Goal: Communication & Community: Answer question/provide support

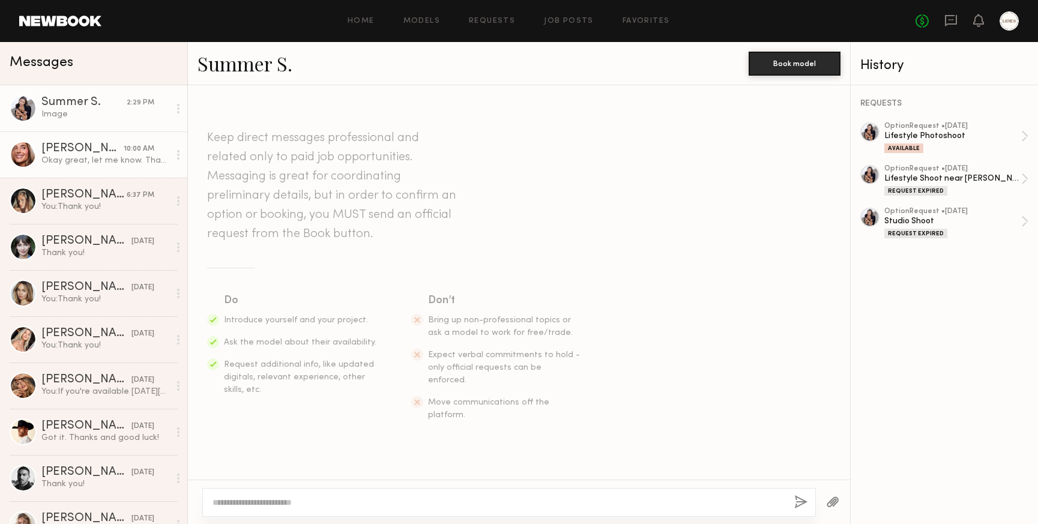
scroll to position [1963, 0]
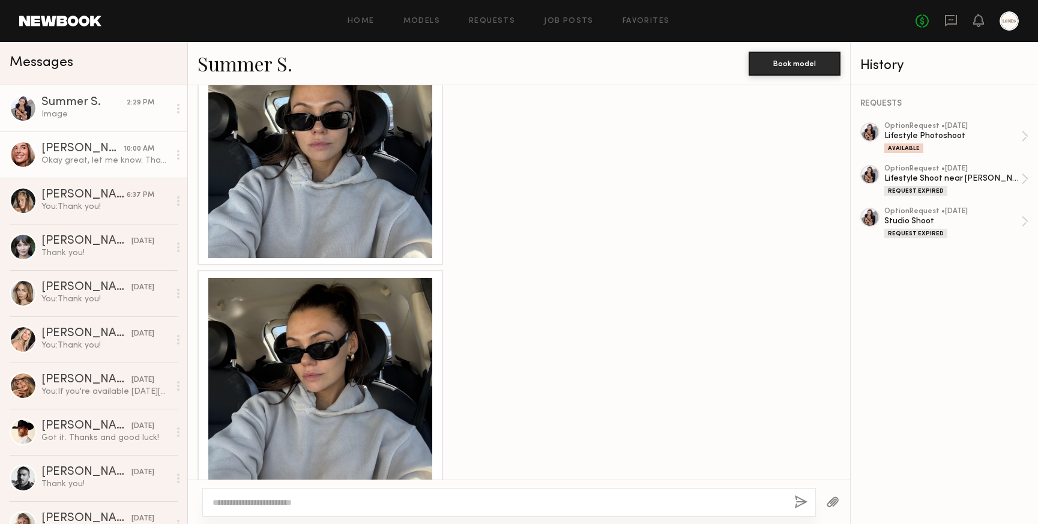
click at [79, 161] on div "Okay great, let me know. Thank you!" at bounding box center [105, 160] width 128 height 11
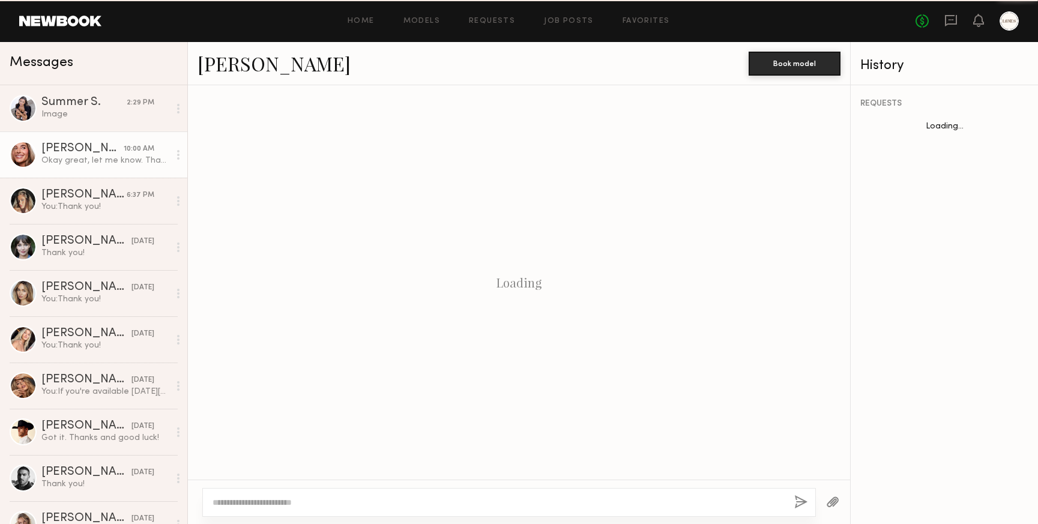
scroll to position [1391, 0]
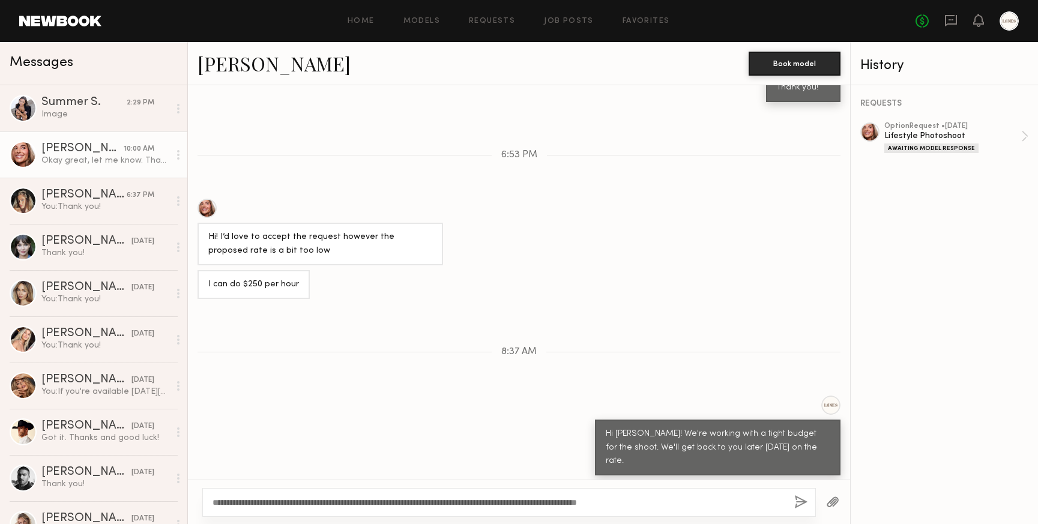
type textarea "**********"
click at [800, 504] on button "button" at bounding box center [800, 502] width 13 height 15
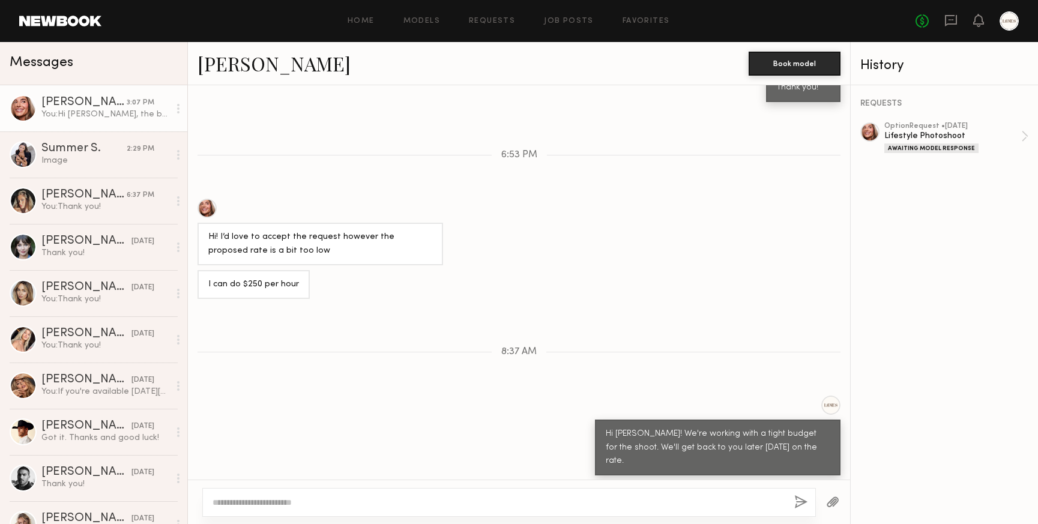
scroll to position [1553, 0]
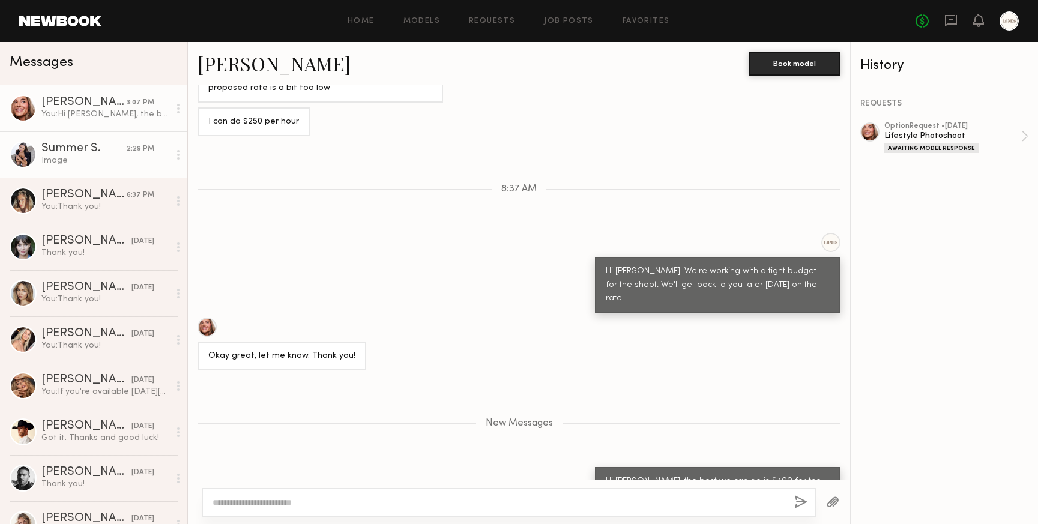
click at [80, 158] on div "Image" at bounding box center [105, 160] width 128 height 11
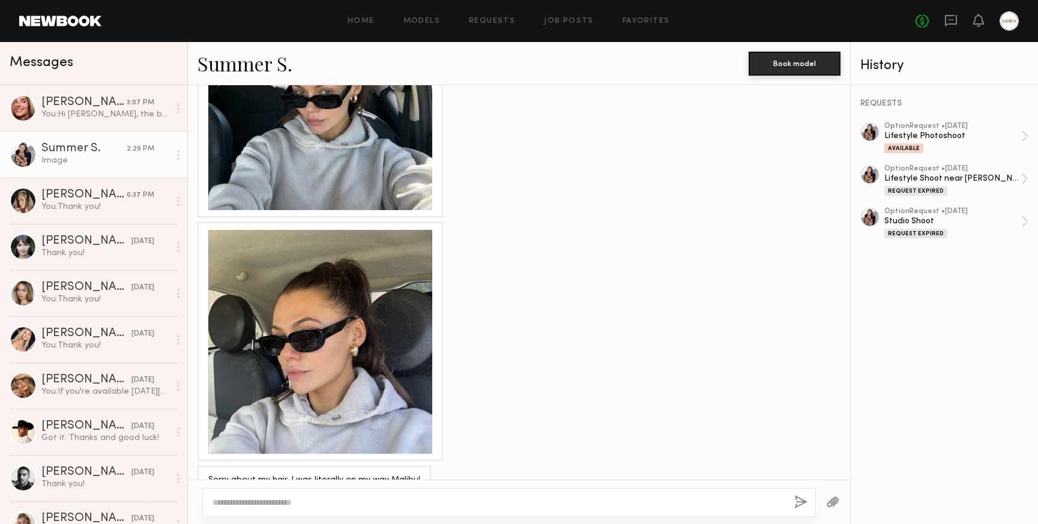
scroll to position [1872, 0]
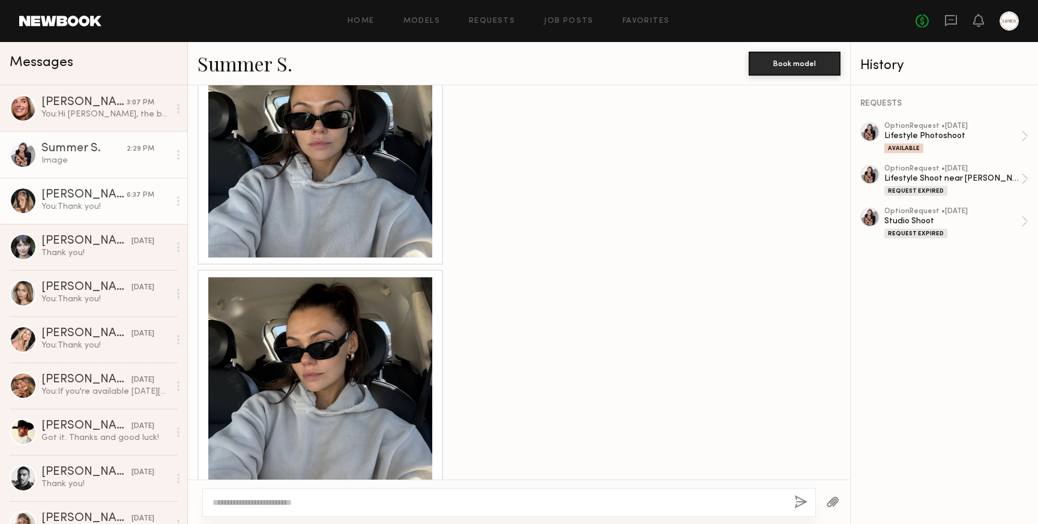
click at [67, 199] on div "[PERSON_NAME]" at bounding box center [83, 195] width 85 height 12
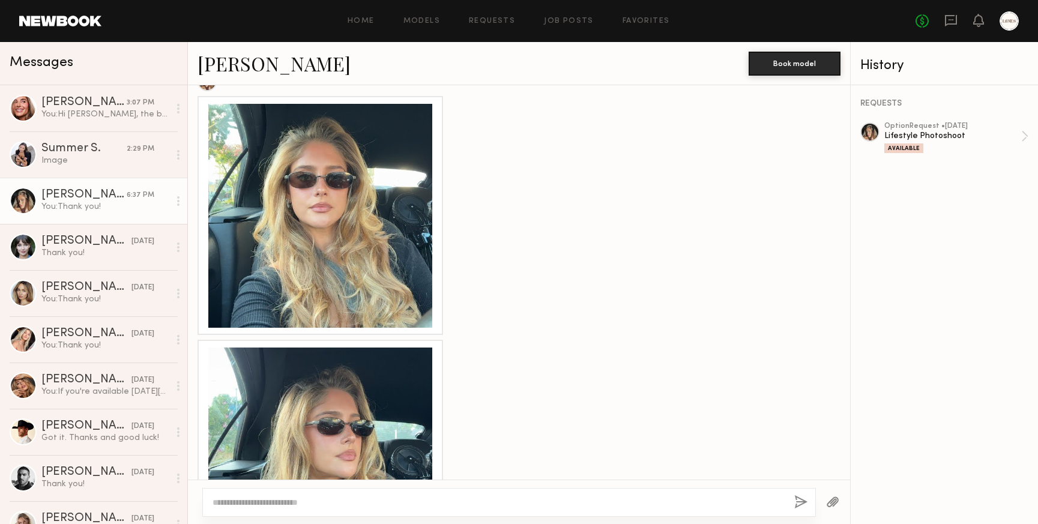
scroll to position [594, 0]
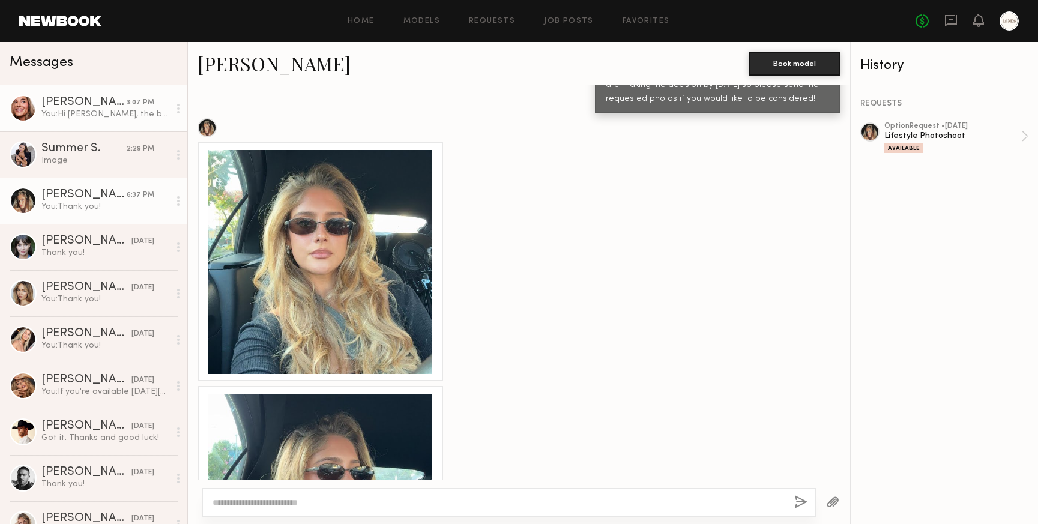
click at [99, 97] on div "[PERSON_NAME]" at bounding box center [83, 103] width 85 height 12
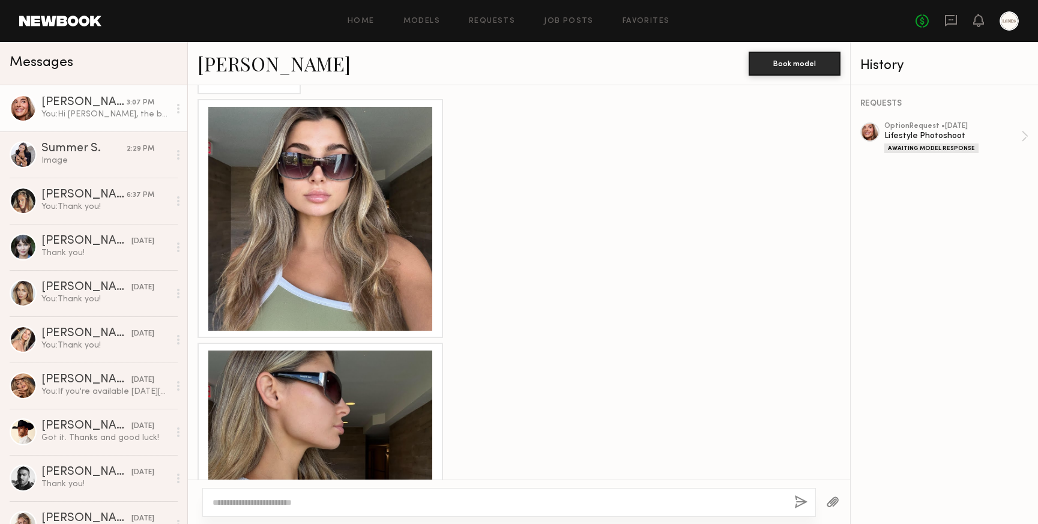
scroll to position [602, 0]
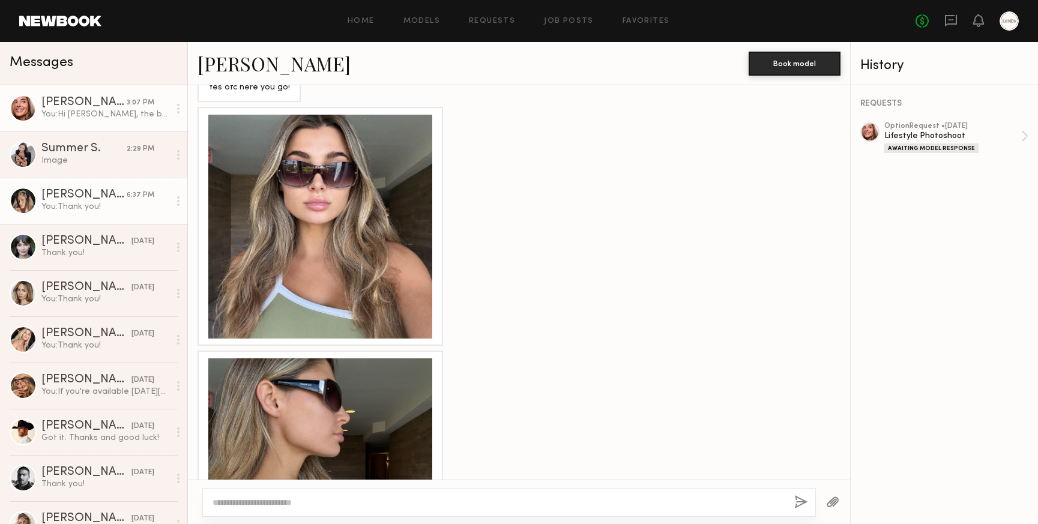
click at [68, 193] on div "[PERSON_NAME]" at bounding box center [83, 195] width 85 height 12
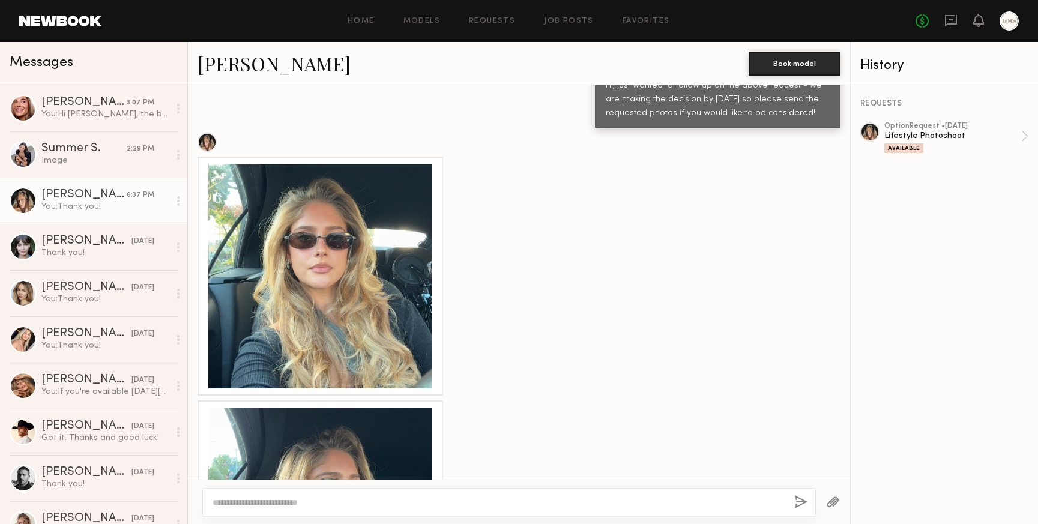
scroll to position [575, 0]
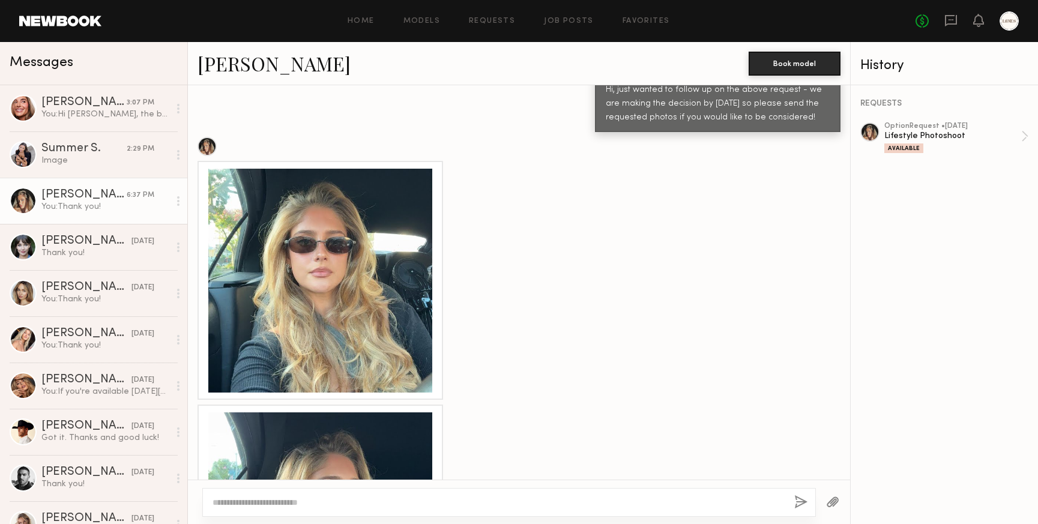
click at [237, 67] on link "[PERSON_NAME]" at bounding box center [274, 63] width 153 height 26
click at [91, 303] on div "You: Thank you!" at bounding box center [105, 299] width 128 height 11
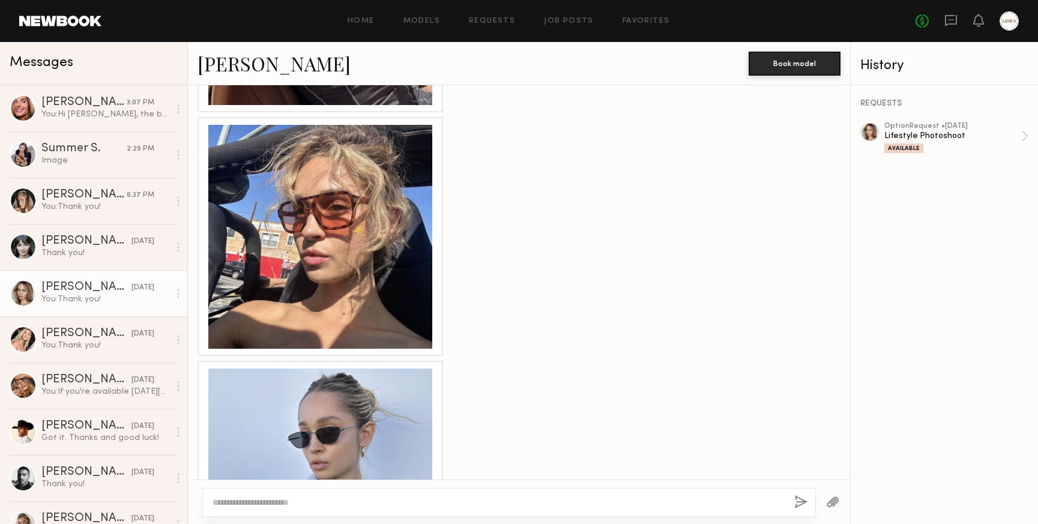
scroll to position [1696, 0]
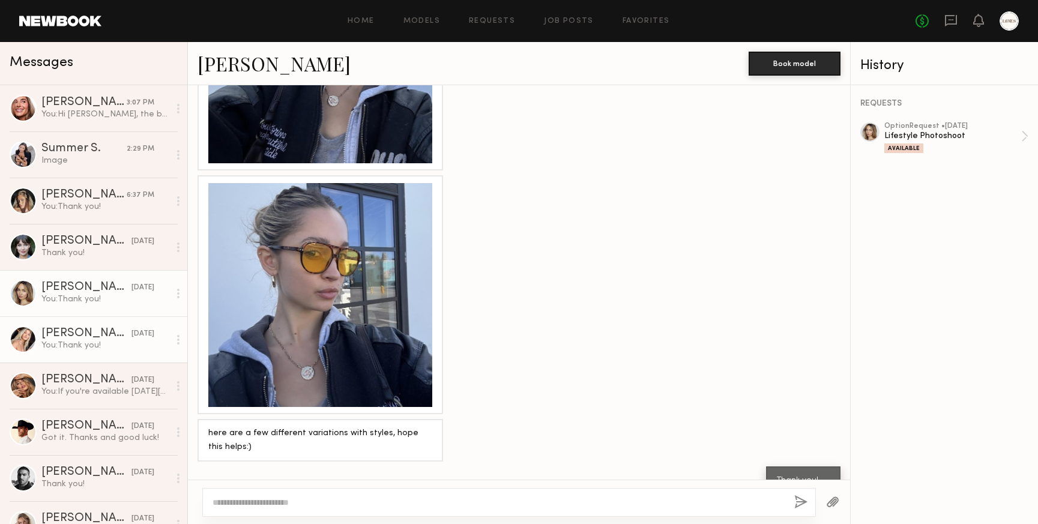
click at [73, 342] on div "You: Thank you!" at bounding box center [105, 345] width 128 height 11
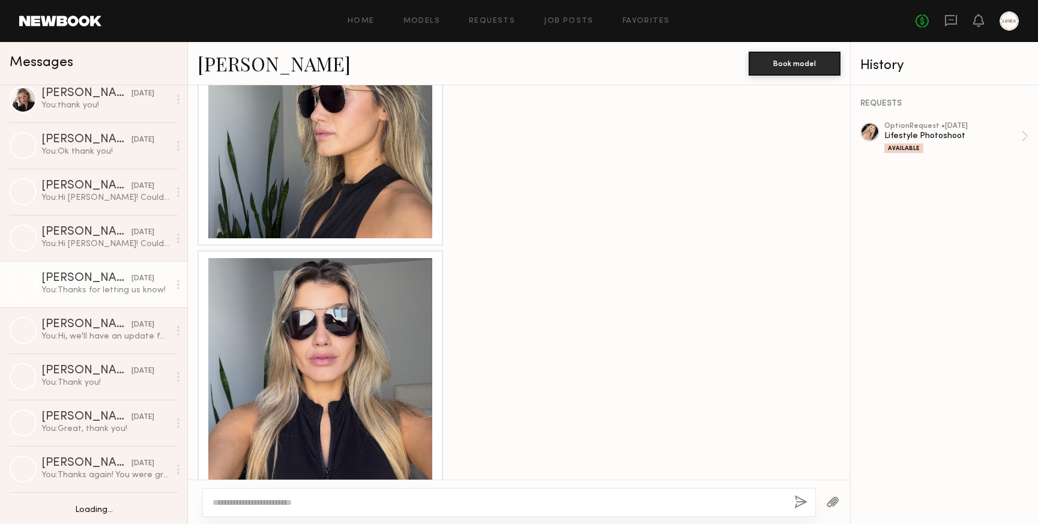
scroll to position [537, 0]
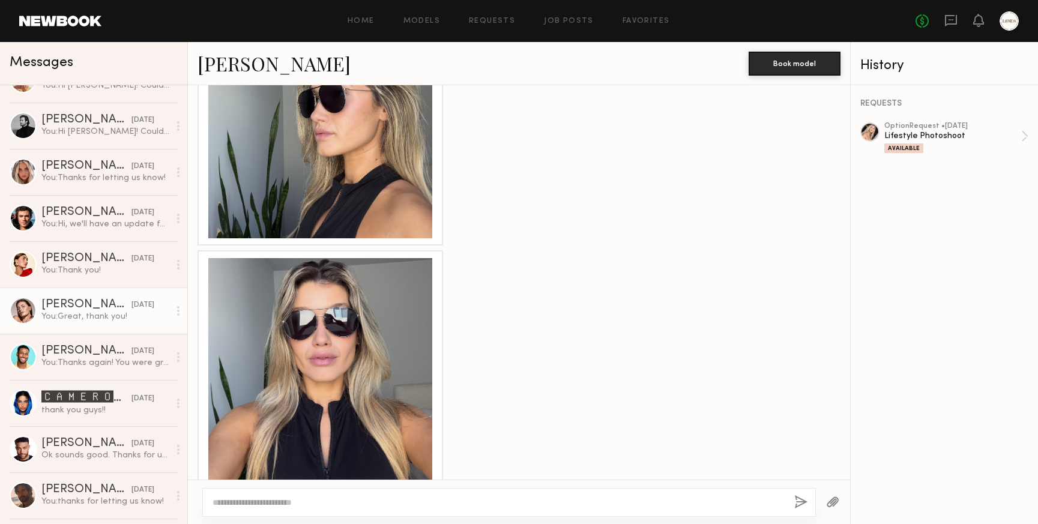
click at [98, 318] on div "You: Great, thank you!" at bounding box center [105, 316] width 128 height 11
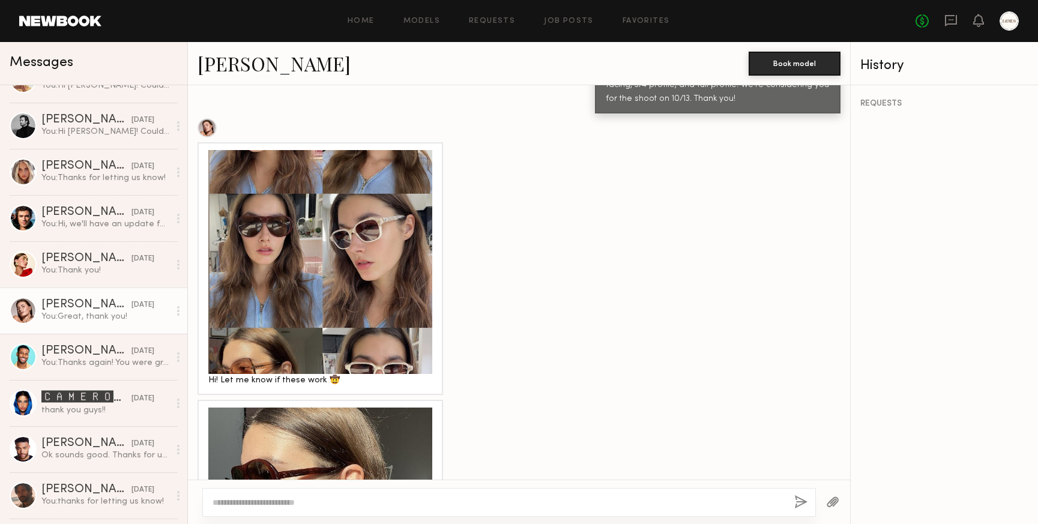
scroll to position [530, 0]
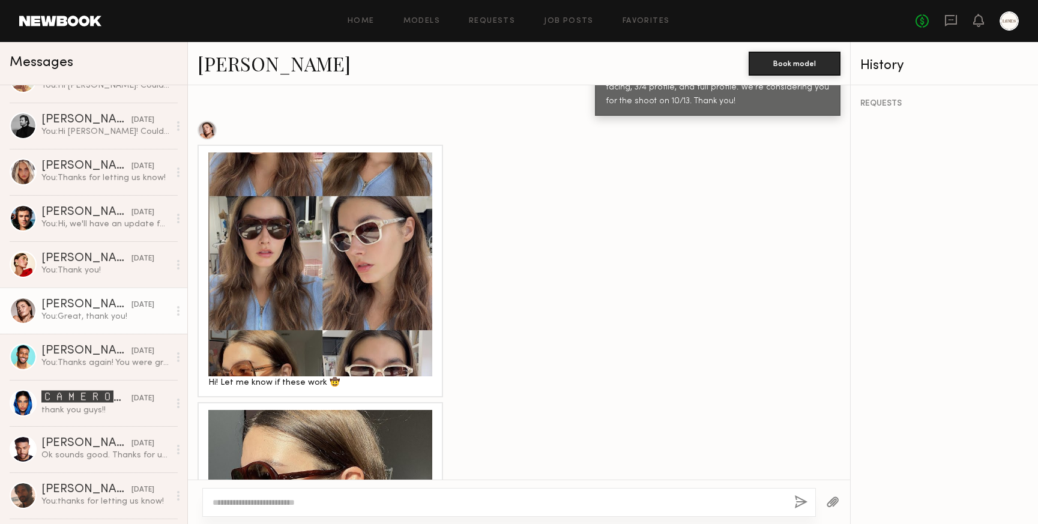
click at [339, 271] on div at bounding box center [320, 265] width 224 height 224
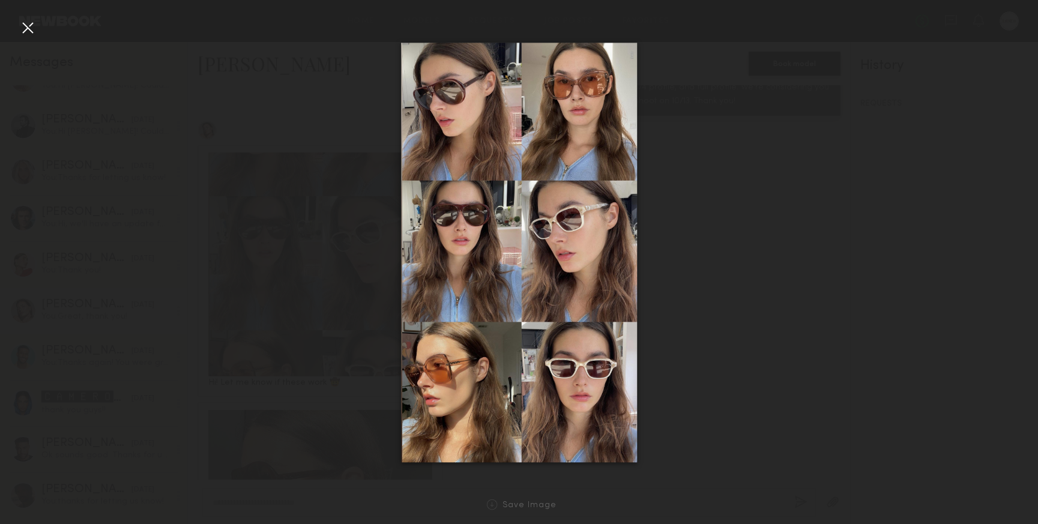
click at [25, 27] on div at bounding box center [27, 27] width 19 height 19
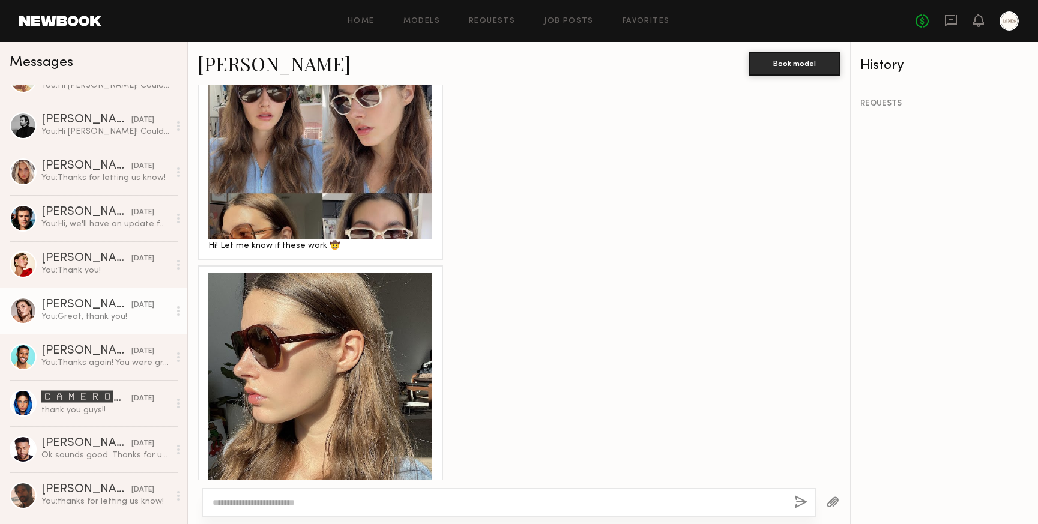
scroll to position [672, 0]
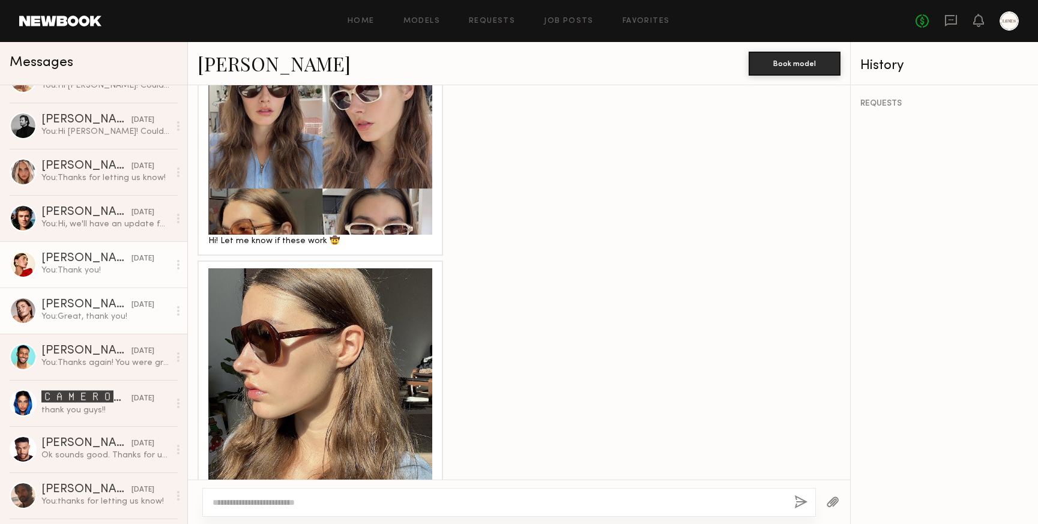
click at [78, 265] on div "You: Thank you!" at bounding box center [105, 270] width 128 height 11
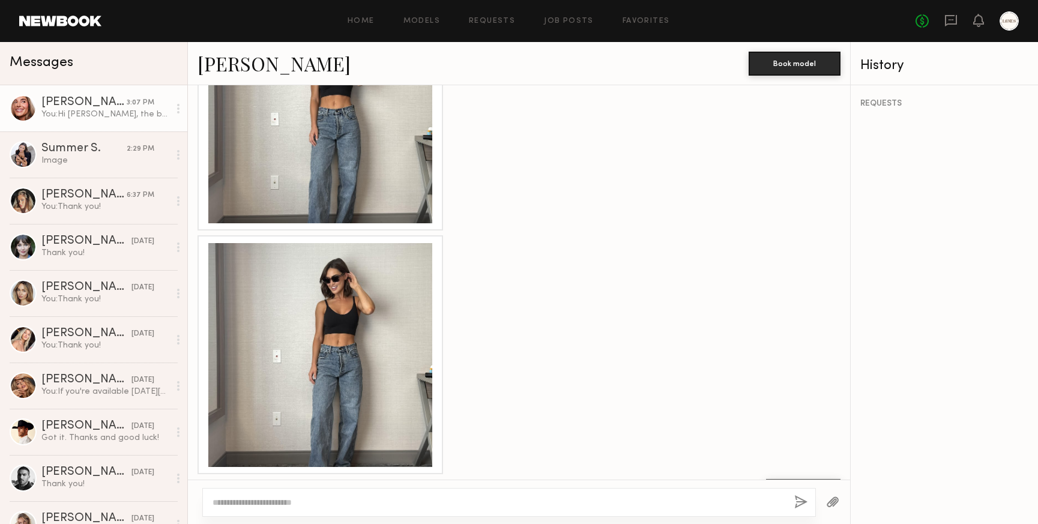
click at [74, 113] on div "You: Hi [PERSON_NAME], the best we can do is $400 for the two hours. Let us kno…" at bounding box center [105, 114] width 128 height 11
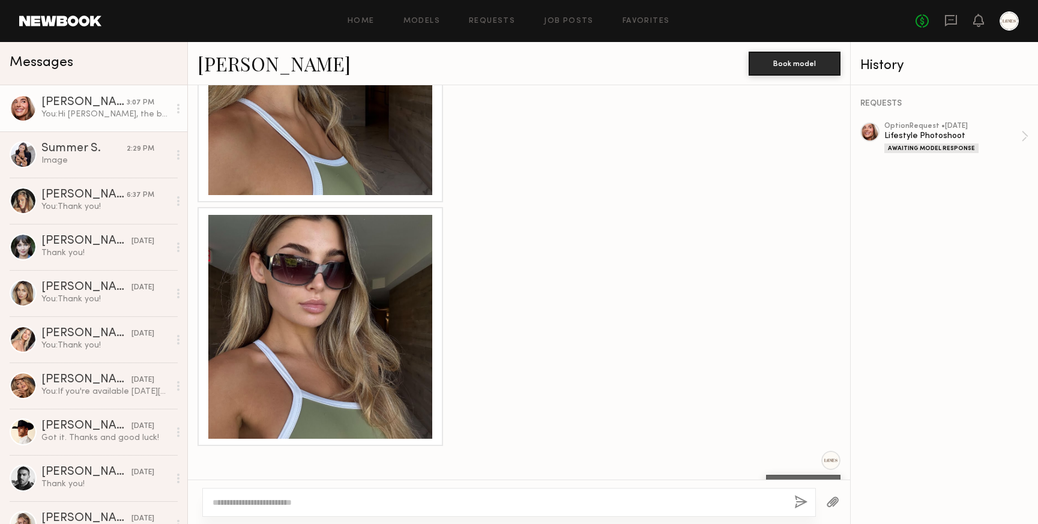
scroll to position [1462, 0]
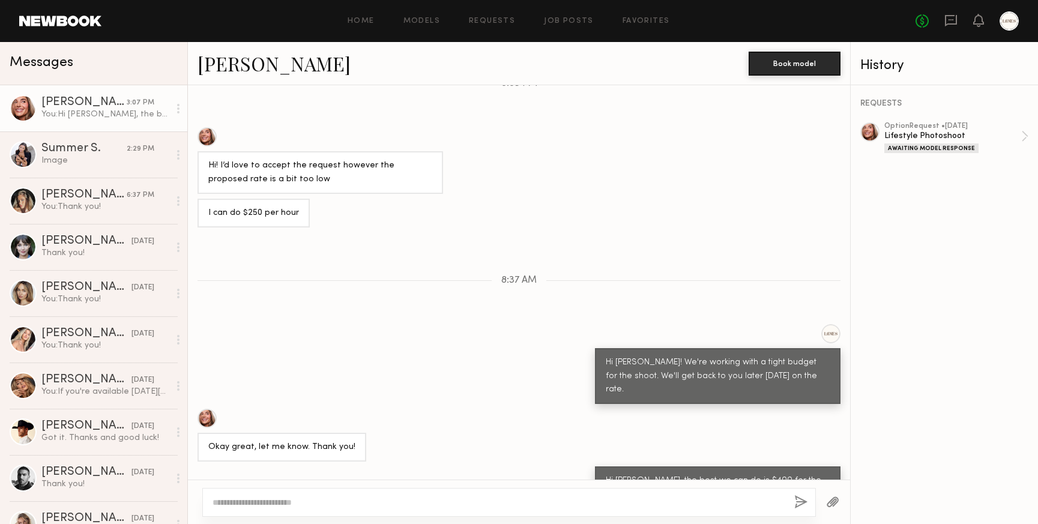
click at [245, 71] on link "[PERSON_NAME]" at bounding box center [274, 63] width 153 height 26
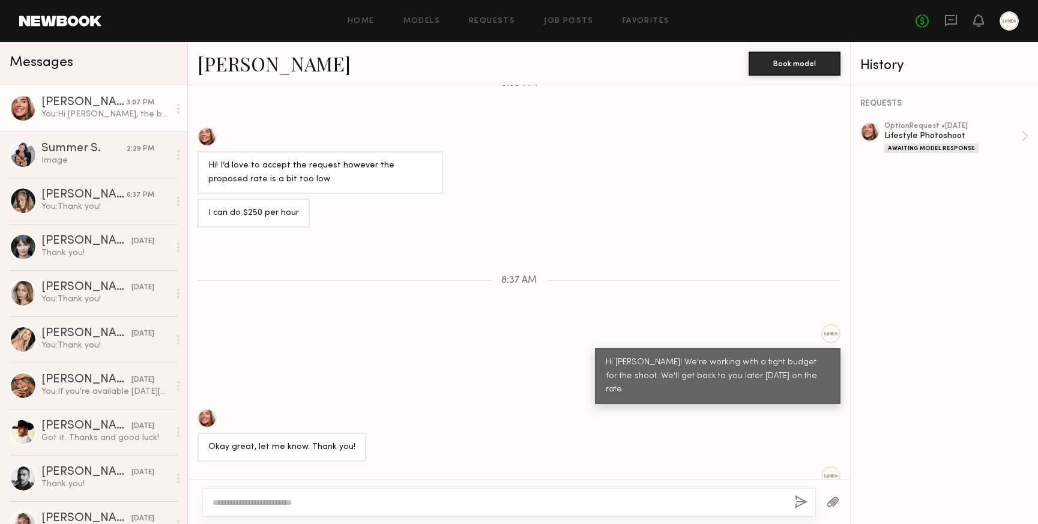
scroll to position [1534, 0]
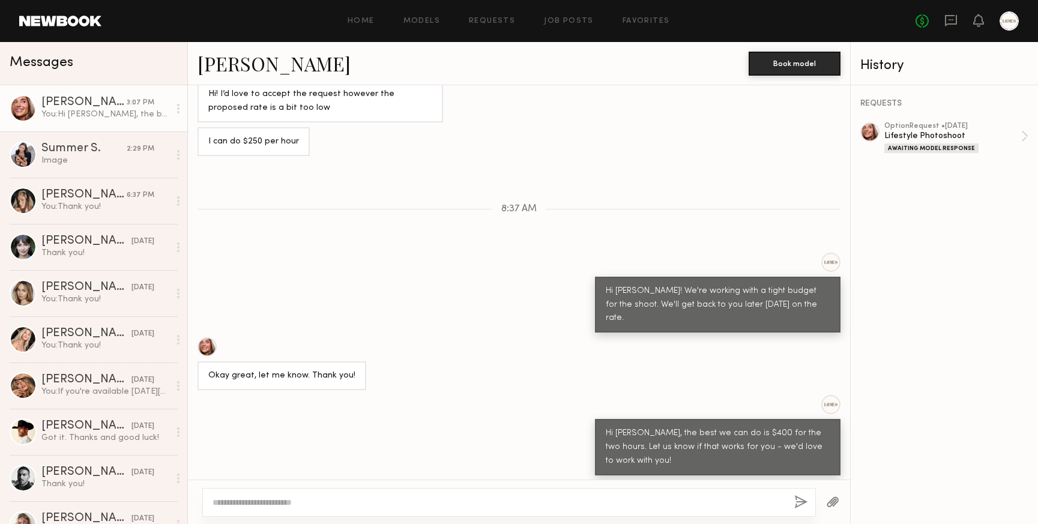
click at [258, 501] on textarea at bounding box center [499, 503] width 572 height 12
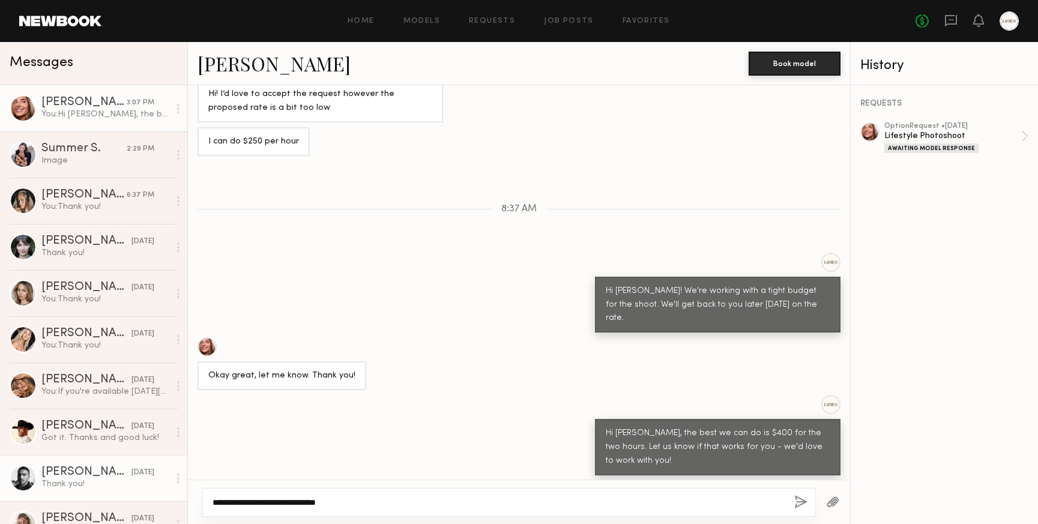
drag, startPoint x: 247, startPoint y: 504, endPoint x: 162, endPoint y: 485, distance: 88.1
click at [172, 488] on div "Messages [PERSON_NAME] 3:07 PM You: Hi [PERSON_NAME], the best we can do is $40…" at bounding box center [519, 283] width 1038 height 482
click at [327, 498] on textarea "**********" at bounding box center [499, 503] width 572 height 12
type textarea "**********"
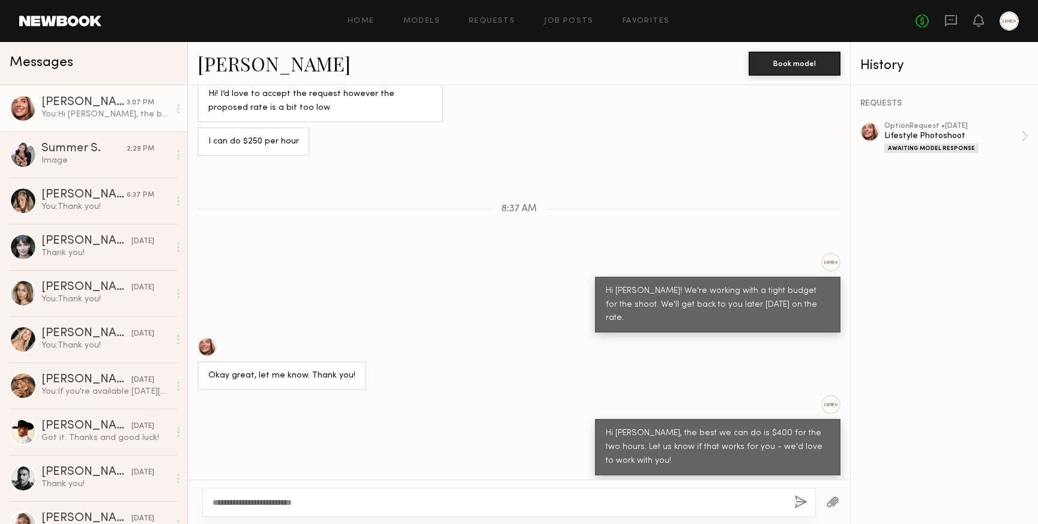
click at [798, 500] on button "button" at bounding box center [800, 502] width 13 height 15
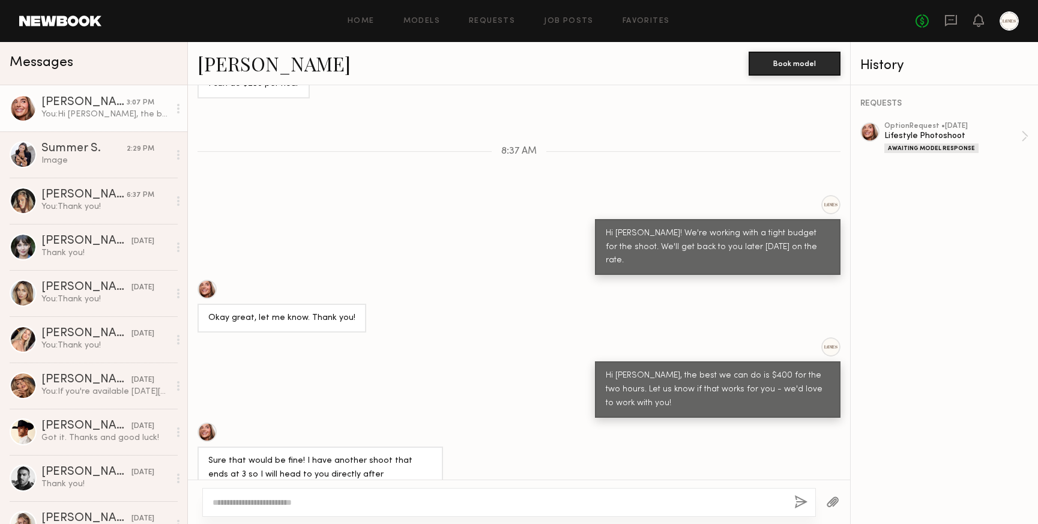
scroll to position [1663, 0]
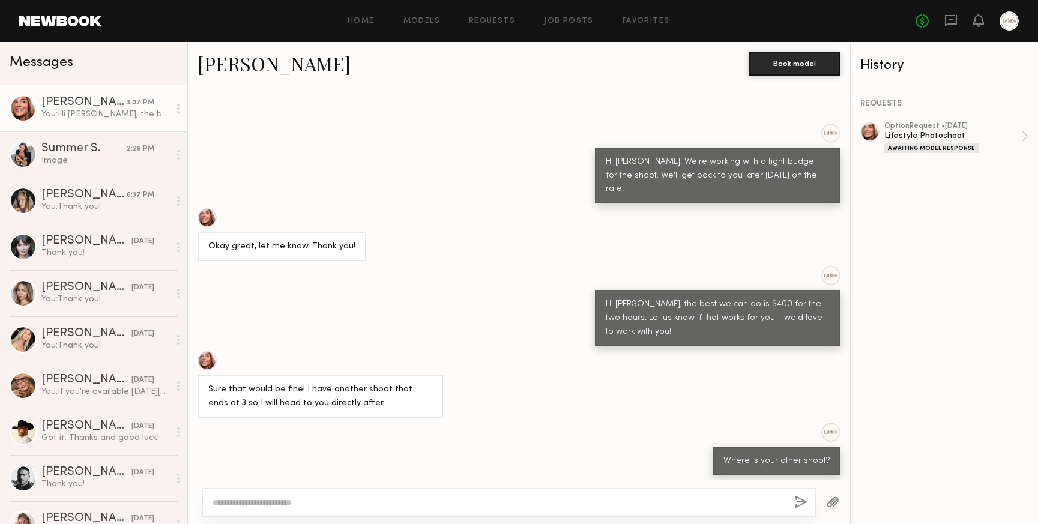
click at [244, 507] on textarea at bounding box center [499, 503] width 572 height 12
drag, startPoint x: 528, startPoint y: 503, endPoint x: 351, endPoint y: 500, distance: 177.2
click at [351, 500] on textarea "**********" at bounding box center [499, 503] width 572 height 12
click at [479, 504] on textarea "**********" at bounding box center [499, 503] width 572 height 12
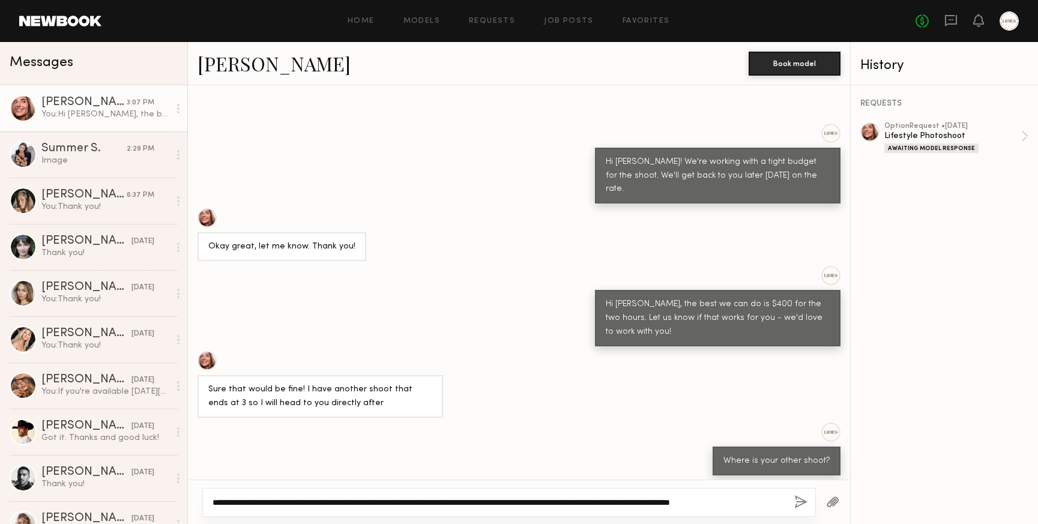
type textarea "**********"
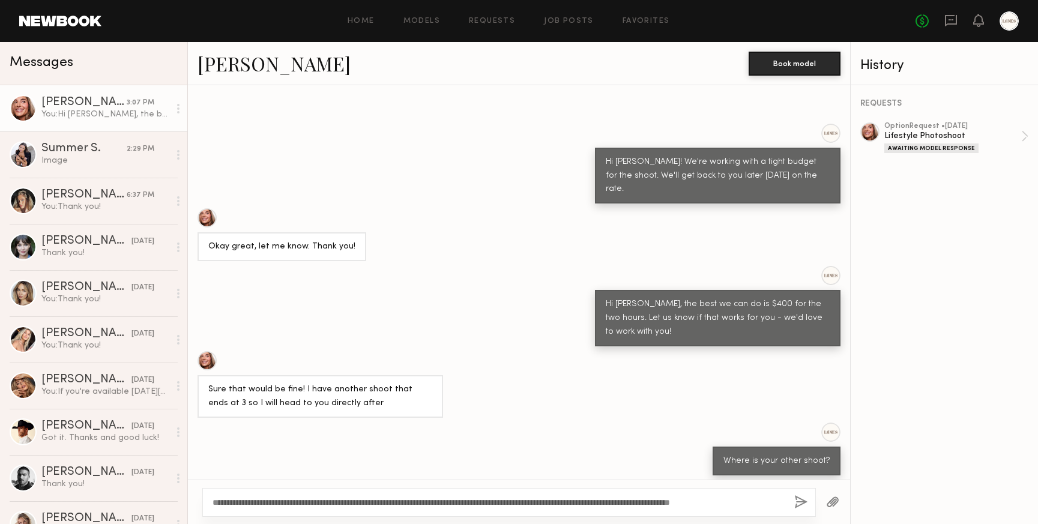
click at [805, 502] on button "button" at bounding box center [800, 502] width 13 height 15
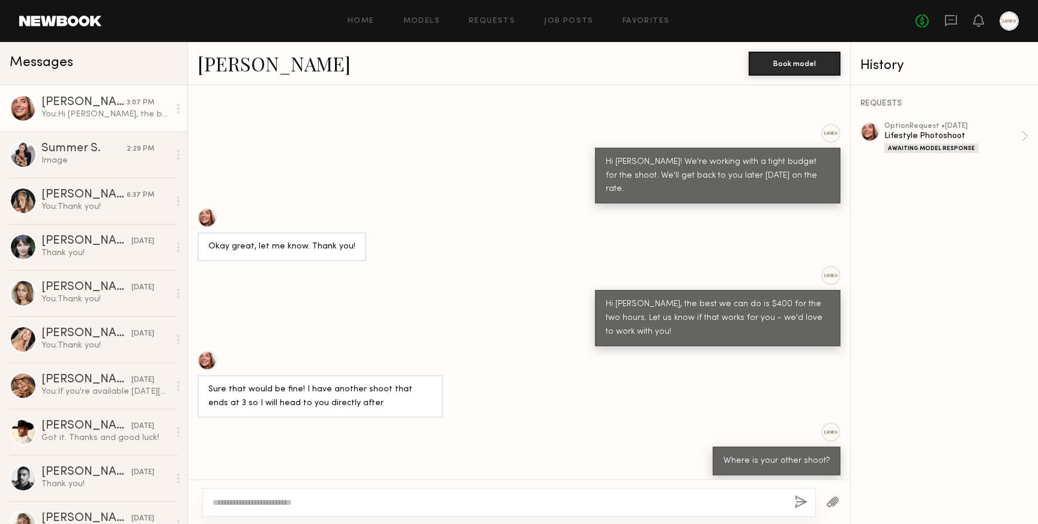
scroll to position [1748, 0]
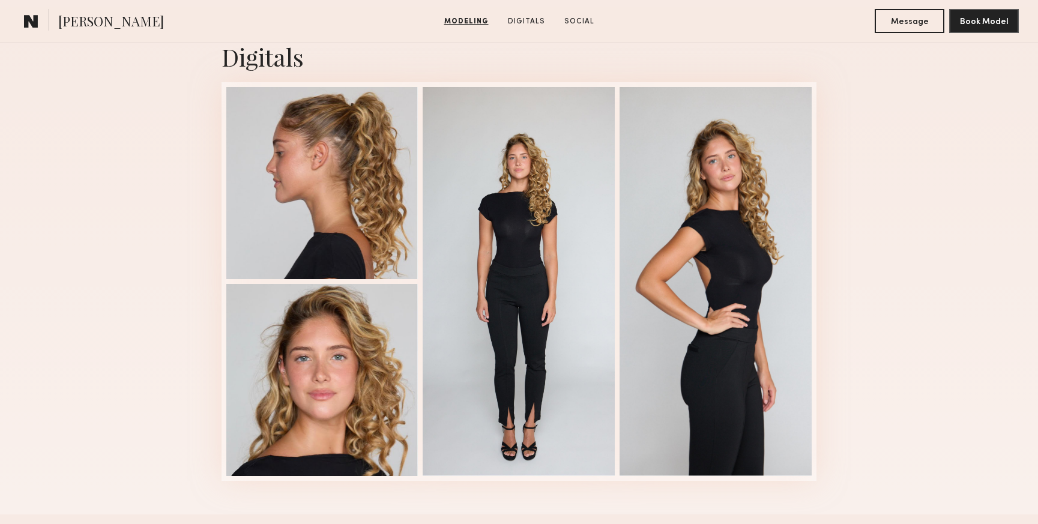
scroll to position [1208, 0]
